Goal: Task Accomplishment & Management: Complete application form

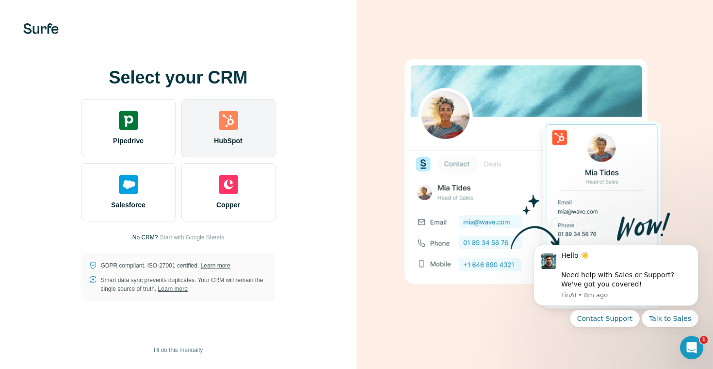
click at [237, 131] on div "HubSpot" at bounding box center [228, 128] width 94 height 58
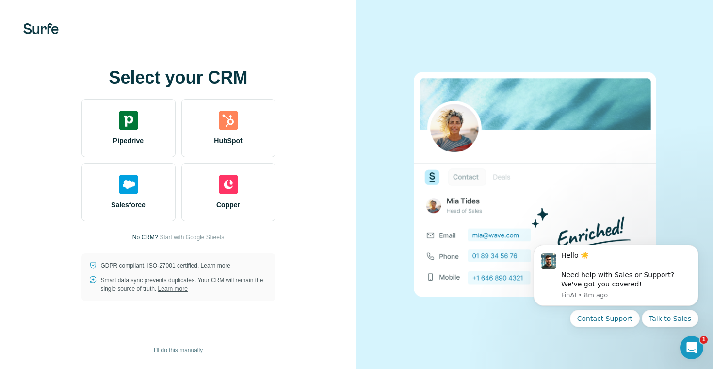
click at [254, 287] on div "Select your CRM Pipedrive HubSpot Salesforce Copper No CRM? Start with Google S…" at bounding box center [178, 184] width 357 height 369
